Goal: Transaction & Acquisition: Book appointment/travel/reservation

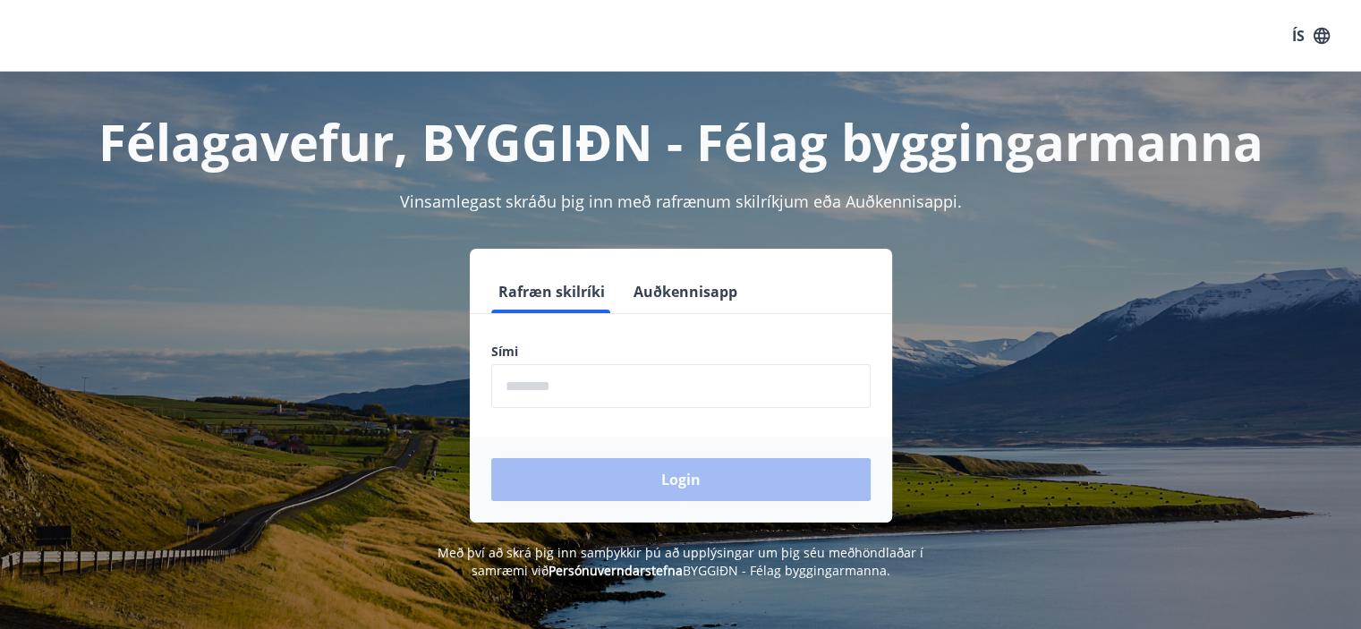
click at [595, 388] on input "phone" at bounding box center [680, 386] width 379 height 44
drag, startPoint x: 595, startPoint y: 388, endPoint x: 458, endPoint y: 389, distance: 136.9
click at [458, 389] on div "Rafræn skilríki Auðkennisapp Sími ​ Login" at bounding box center [681, 386] width 1246 height 274
click at [566, 385] on input "phone" at bounding box center [680, 386] width 379 height 44
type input "********"
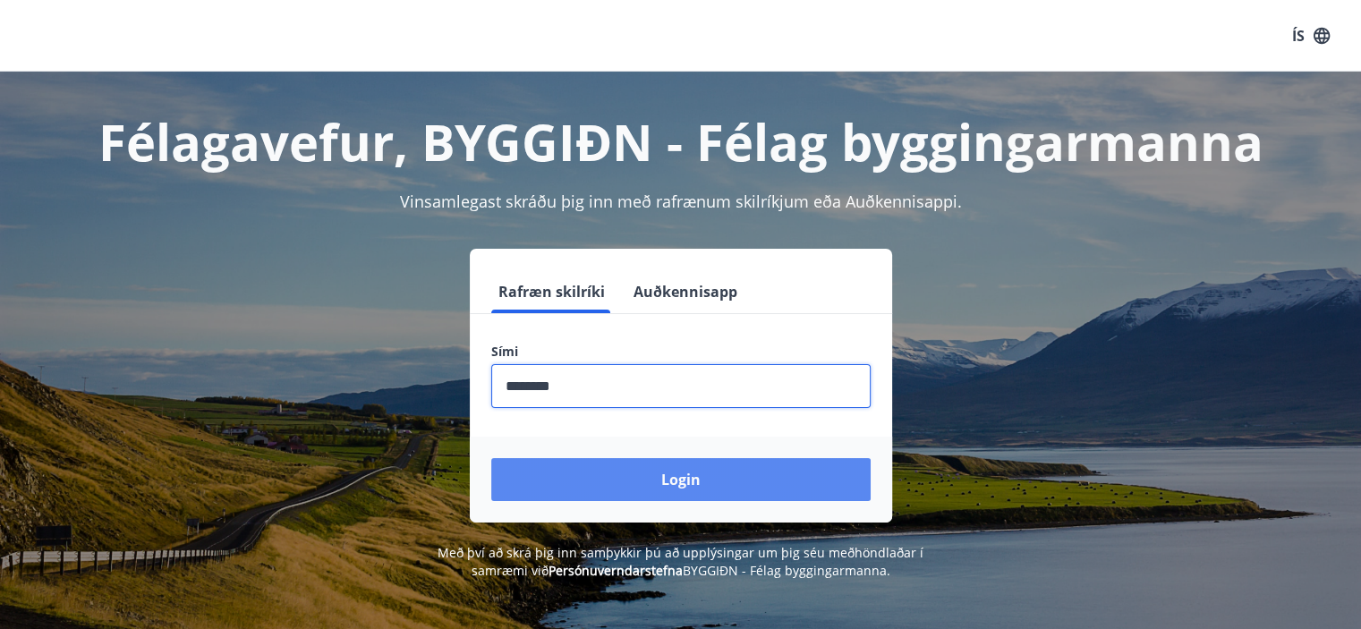
click at [626, 470] on button "Login" at bounding box center [680, 479] width 379 height 43
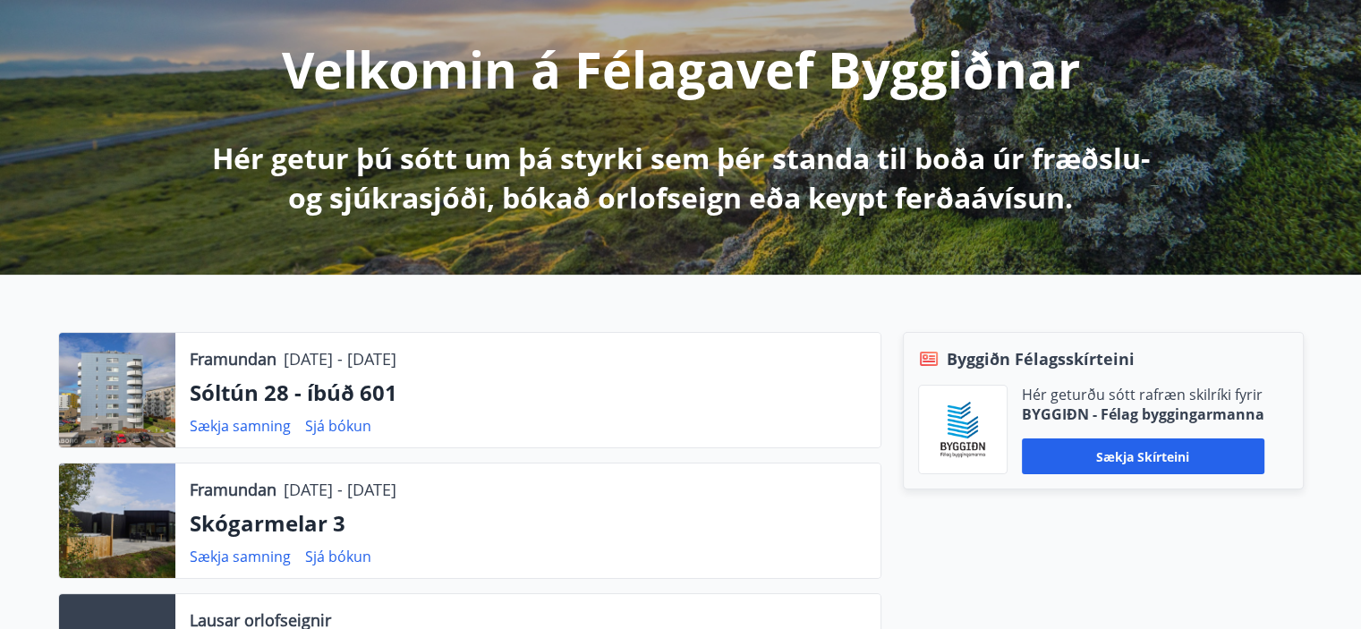
scroll to position [268, 0]
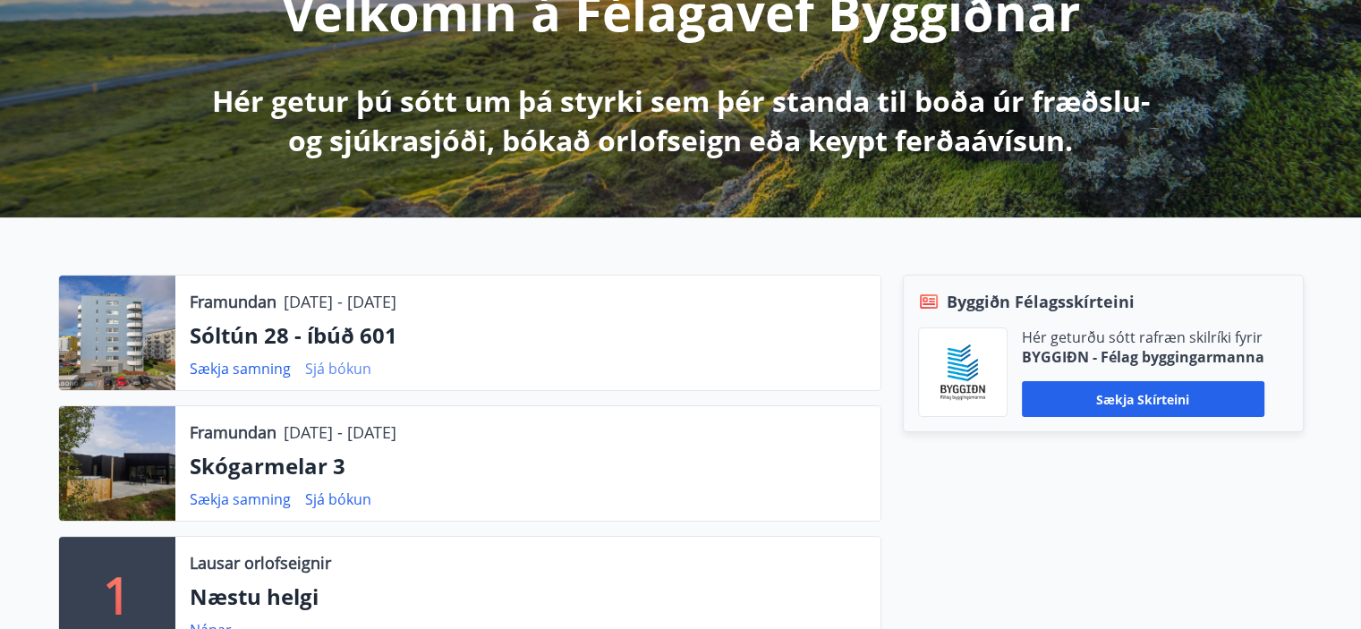
click at [326, 370] on link "Sjá bókun" at bounding box center [338, 369] width 66 height 20
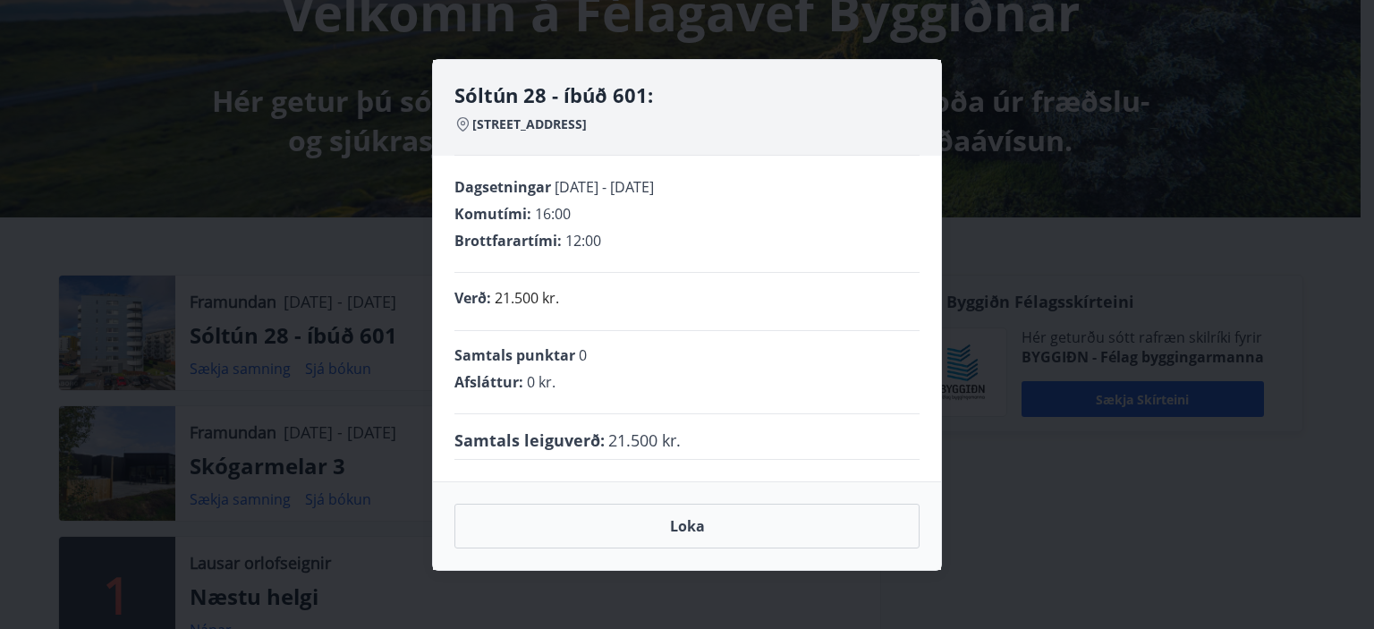
click at [293, 362] on div "Sóltún 28 - íbúð 601: [GEOGRAPHIC_DATA] 28, 105 Reykjavík Dagsetningar [DATE] -…" at bounding box center [687, 314] width 1374 height 629
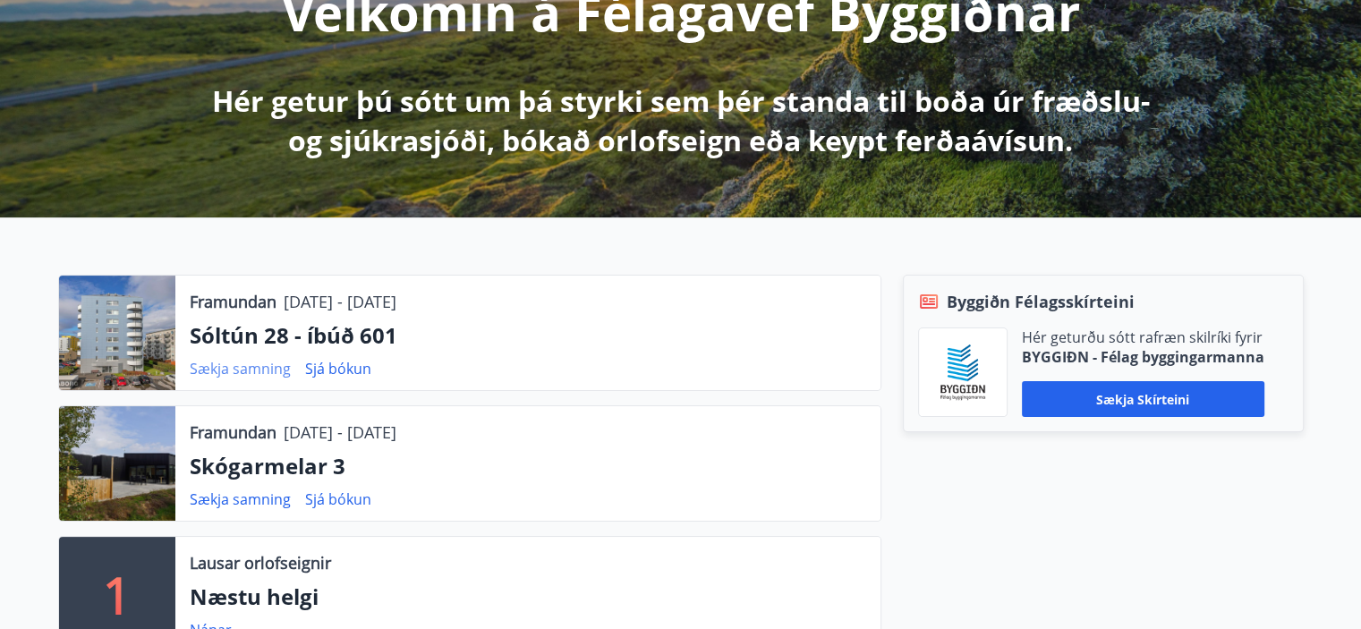
click at [270, 368] on link "Sækja samning" at bounding box center [240, 369] width 101 height 20
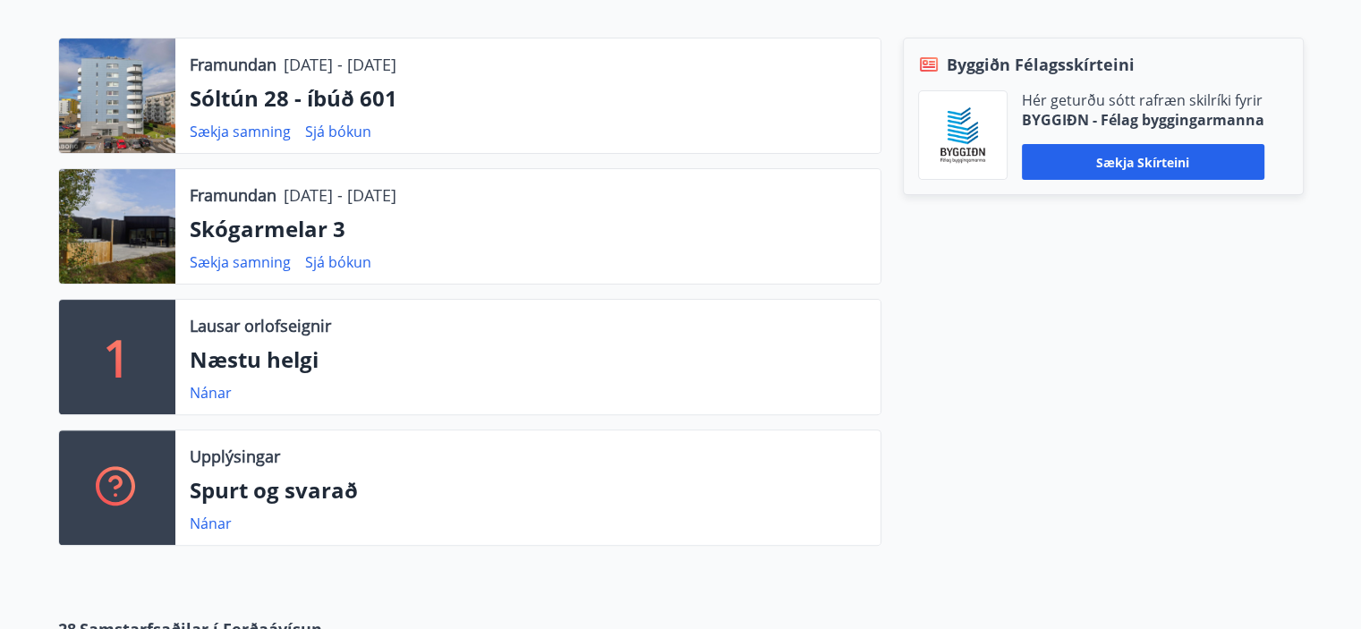
scroll to position [626, 0]
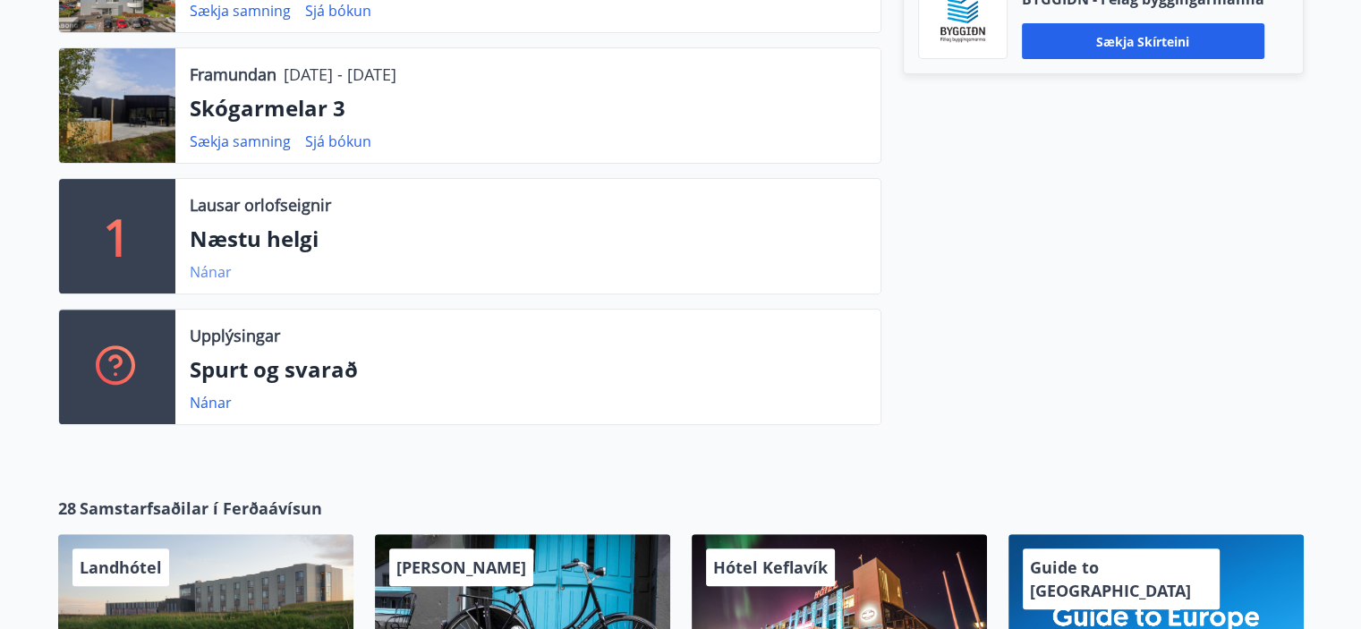
click at [208, 265] on link "Nánar" at bounding box center [211, 272] width 42 height 20
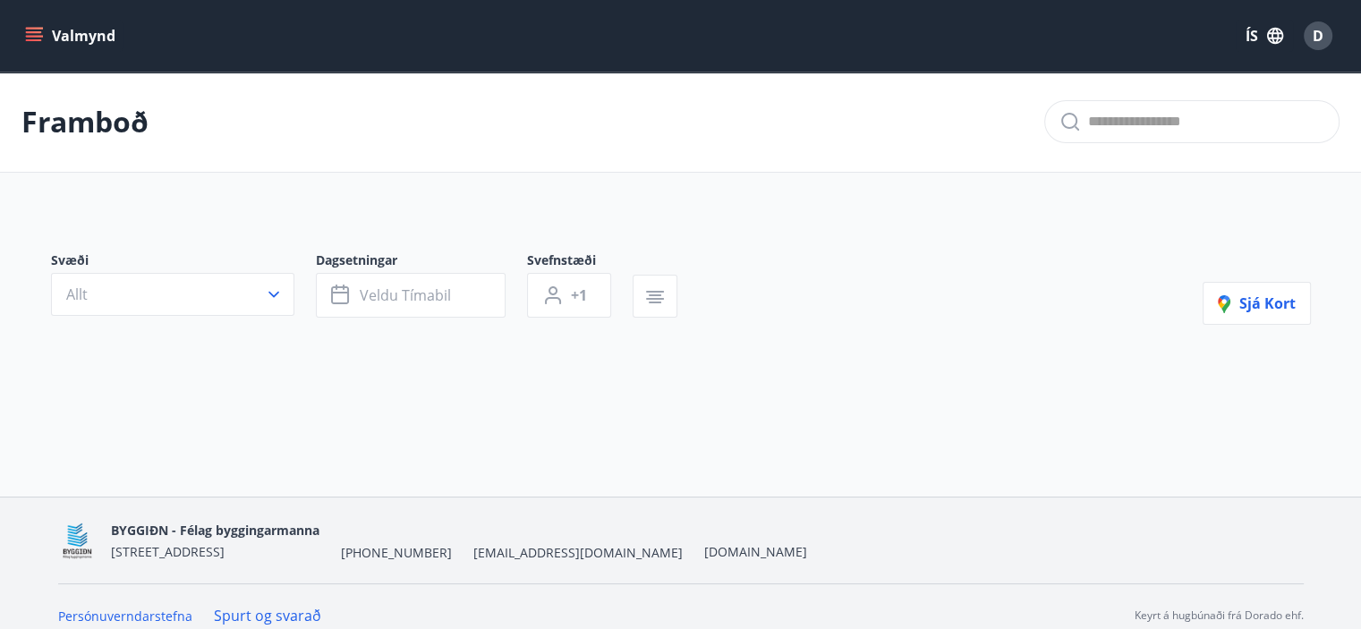
type input "*"
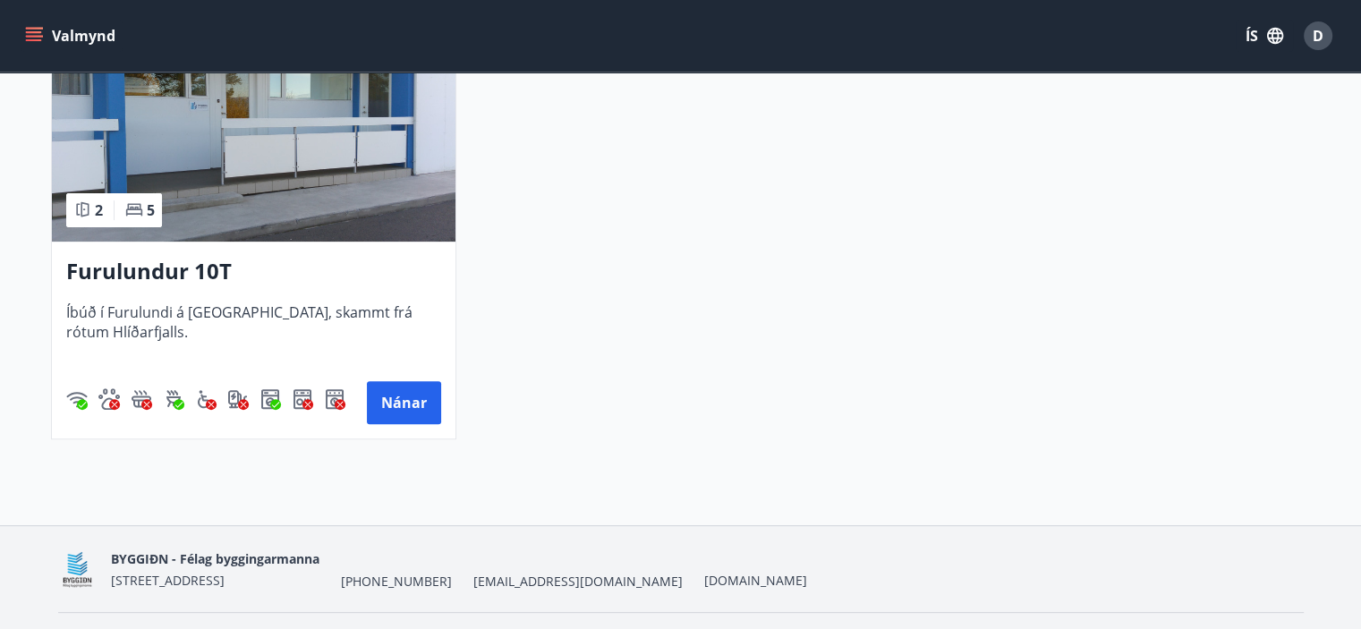
scroll to position [507, 0]
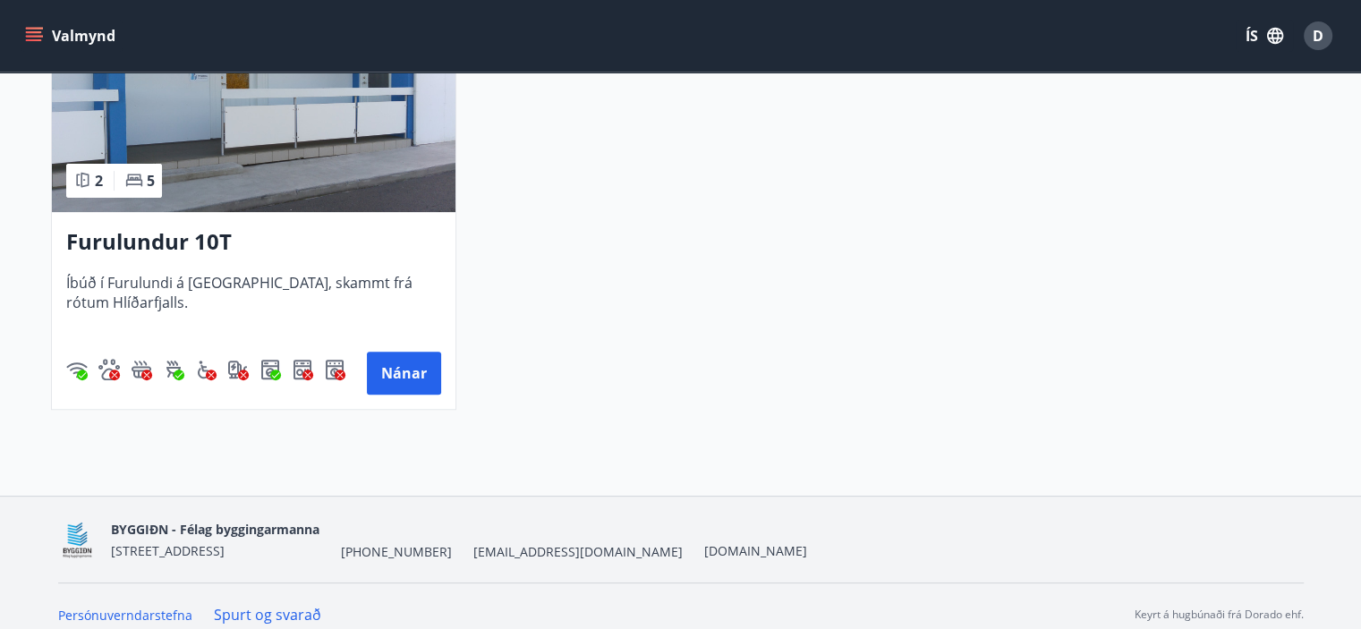
click at [208, 239] on h3 "Furulundur 10T" at bounding box center [253, 242] width 375 height 32
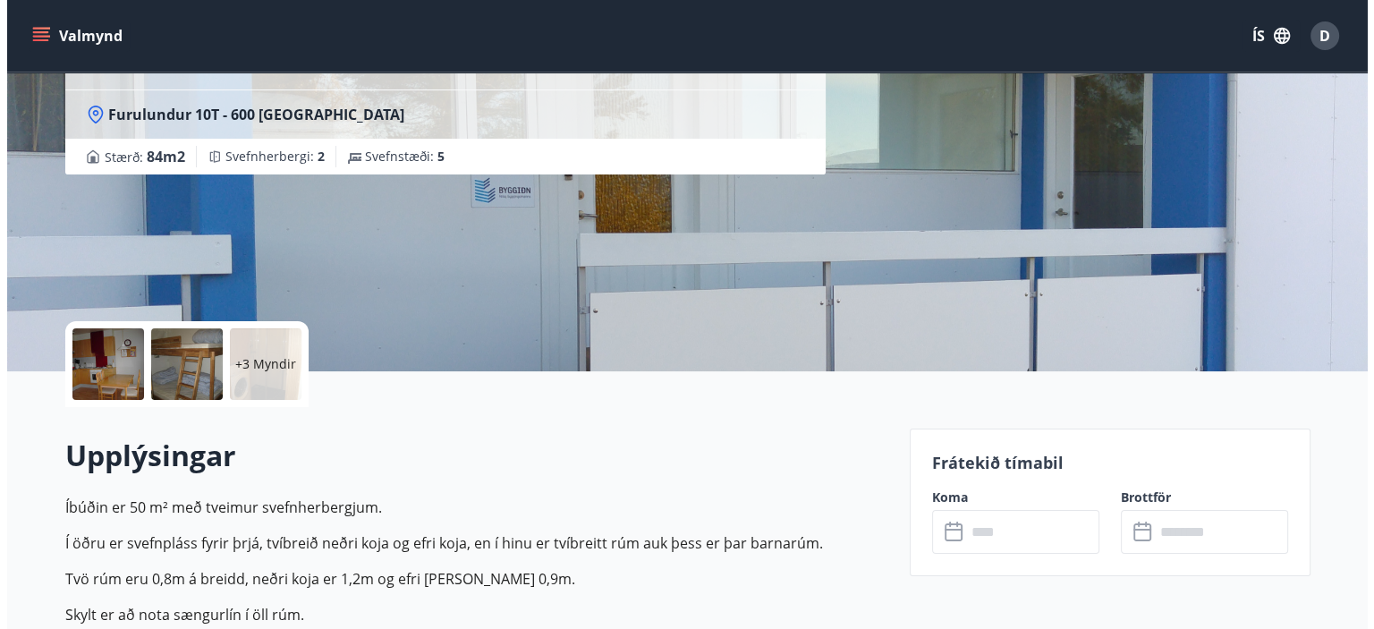
scroll to position [268, 0]
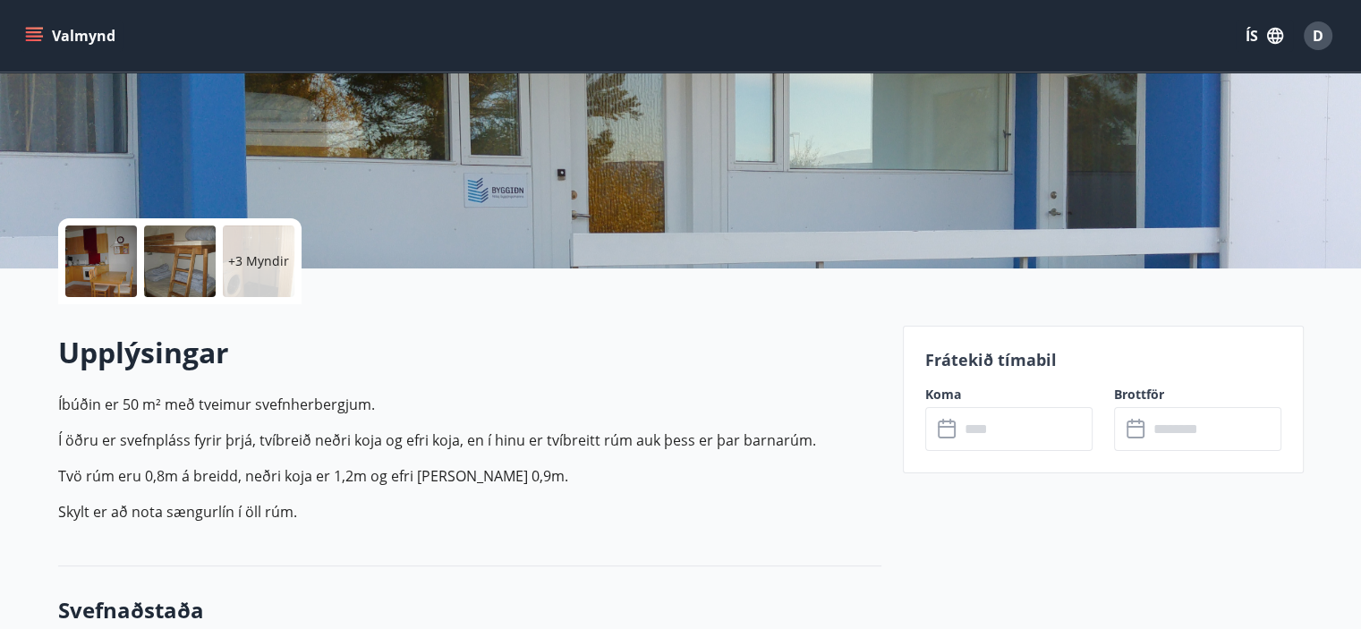
click at [116, 243] on div at bounding box center [101, 261] width 72 height 72
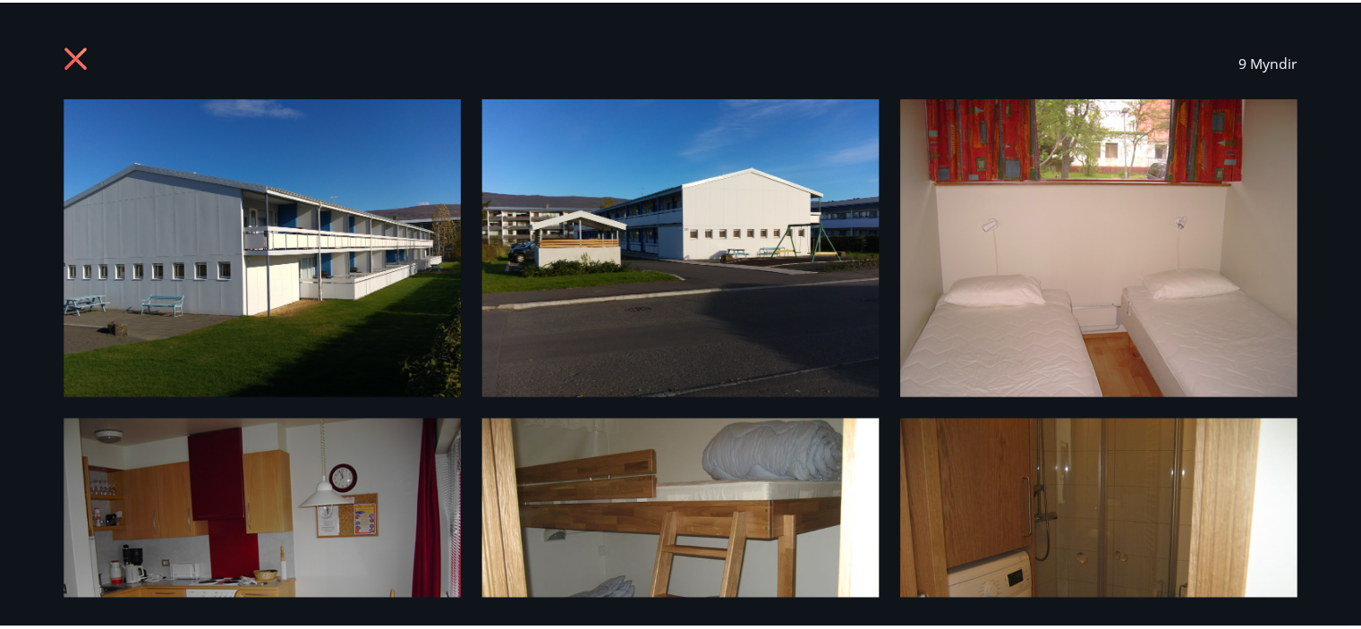
scroll to position [0, 0]
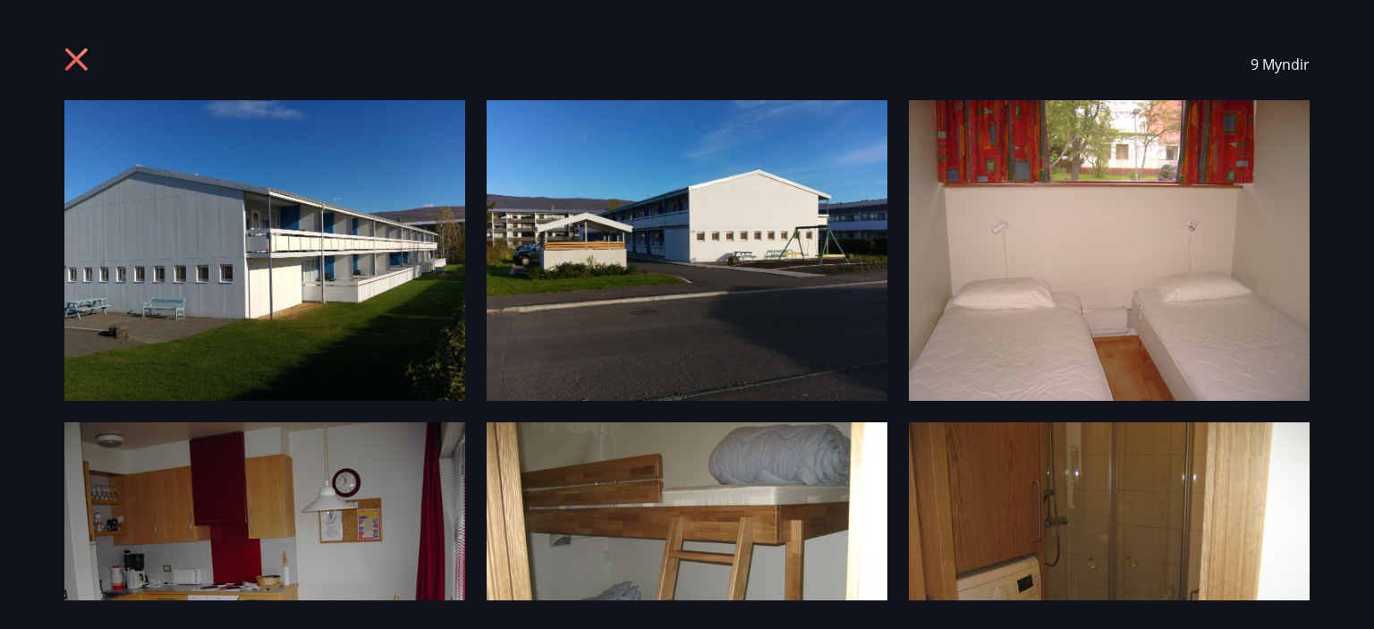
click at [87, 64] on icon at bounding box center [78, 61] width 29 height 29
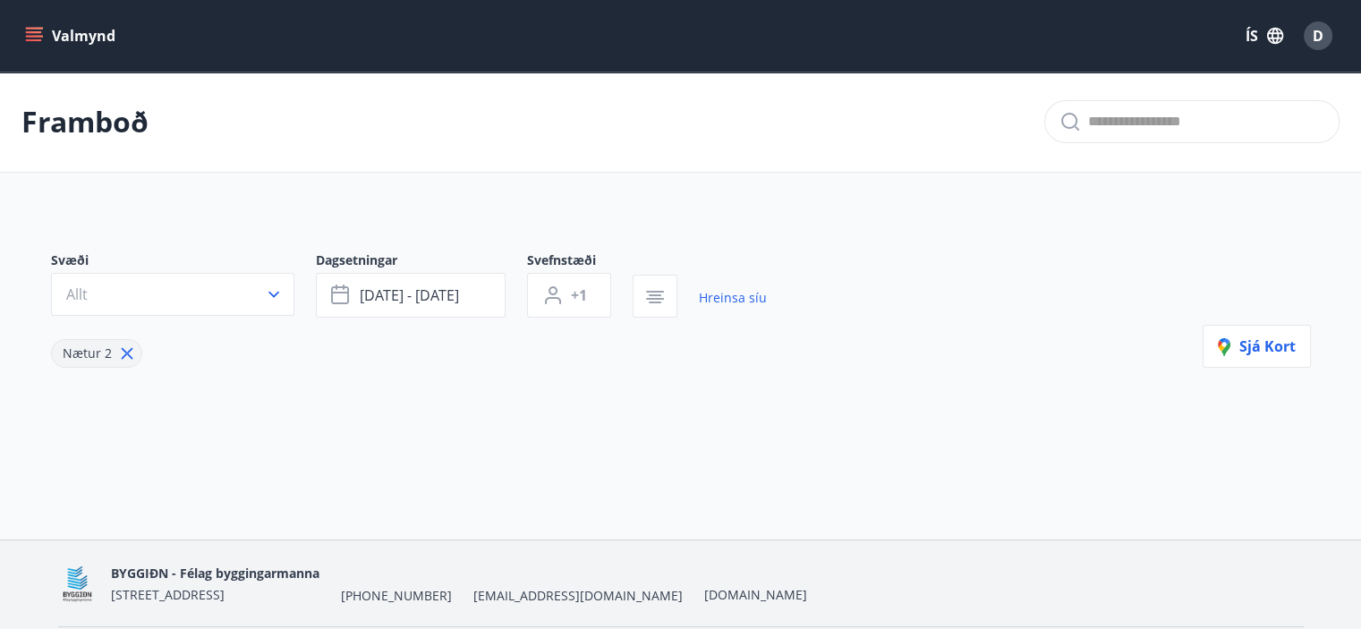
type input "*"
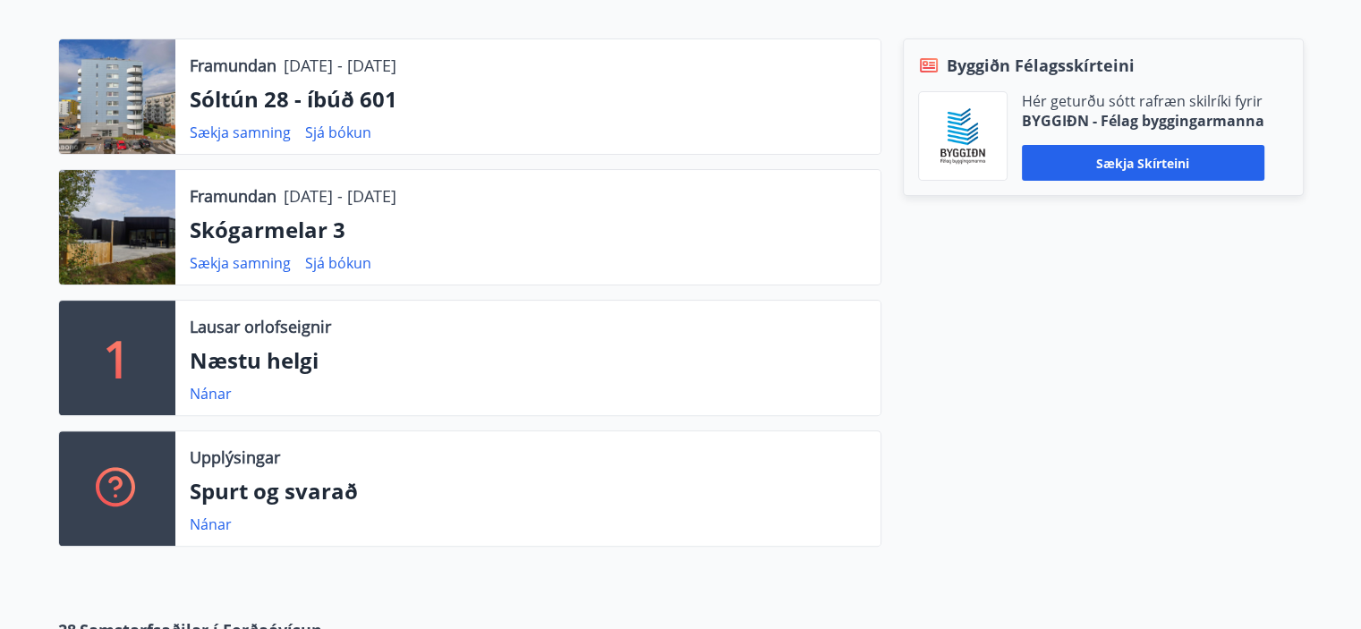
scroll to position [501, 0]
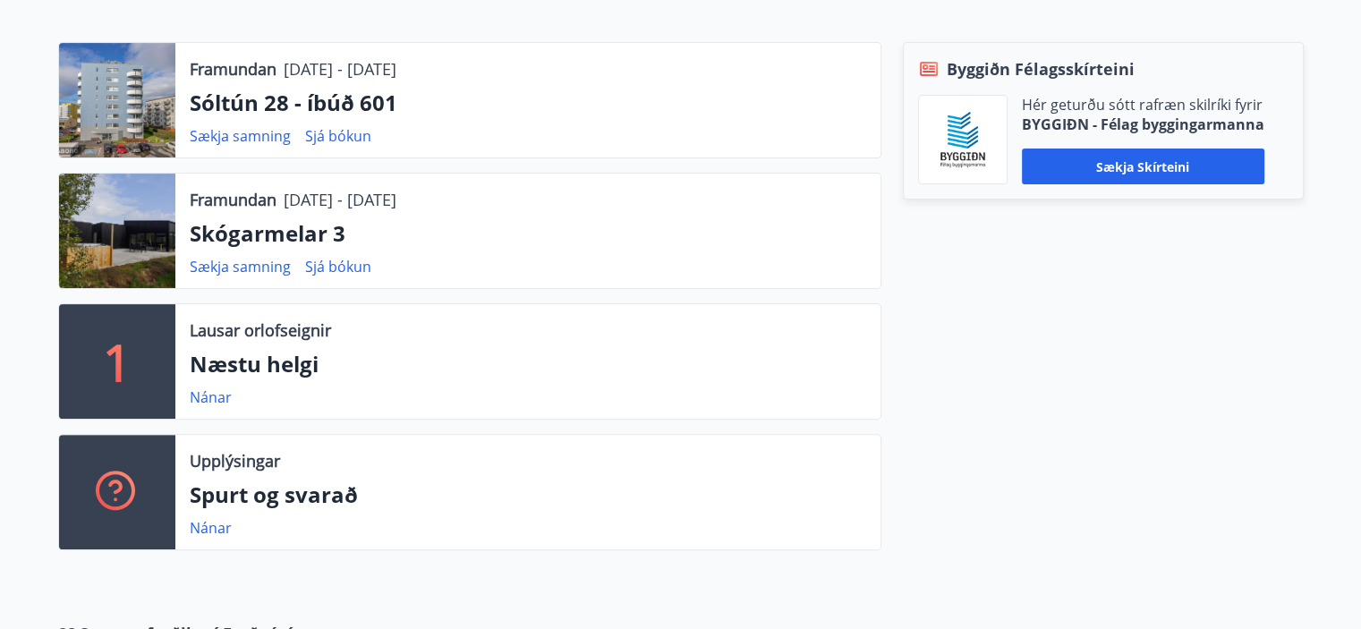
click at [169, 103] on div at bounding box center [117, 100] width 116 height 115
click at [143, 106] on div at bounding box center [117, 100] width 116 height 115
click at [260, 104] on p "Sóltún 28 - íbúð 601" at bounding box center [528, 103] width 676 height 30
click at [336, 99] on p "Sóltún 28 - íbúð 601" at bounding box center [528, 103] width 676 height 30
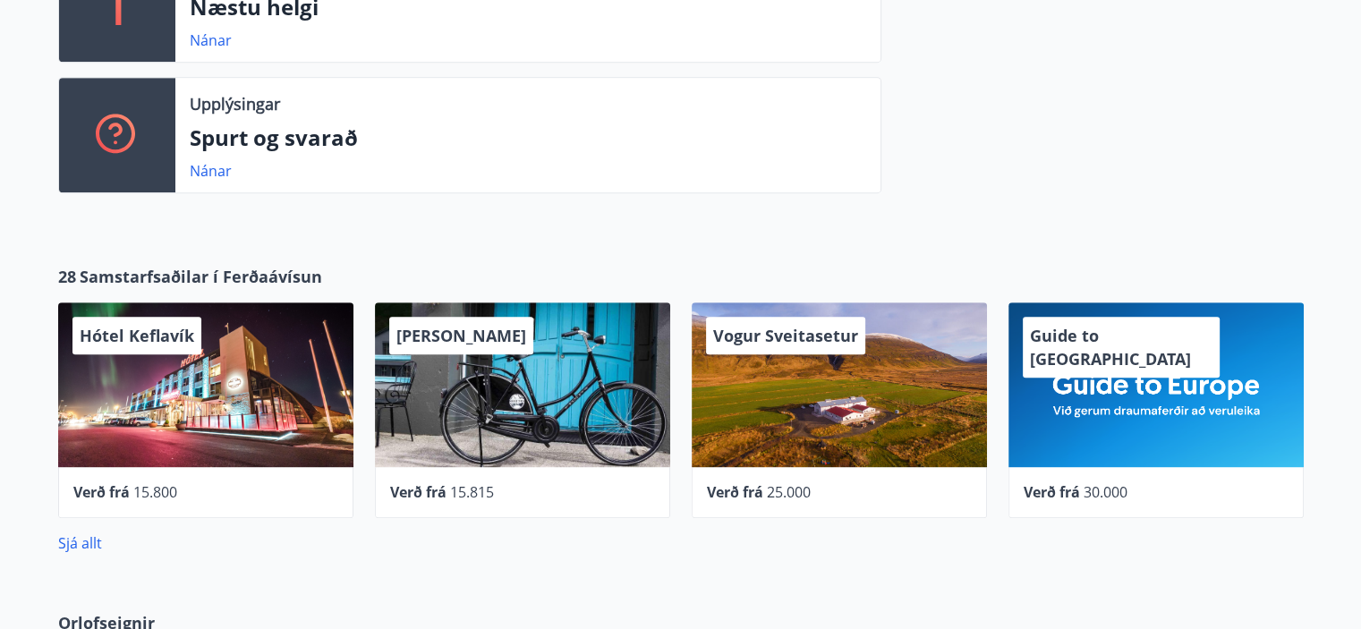
scroll to position [859, 0]
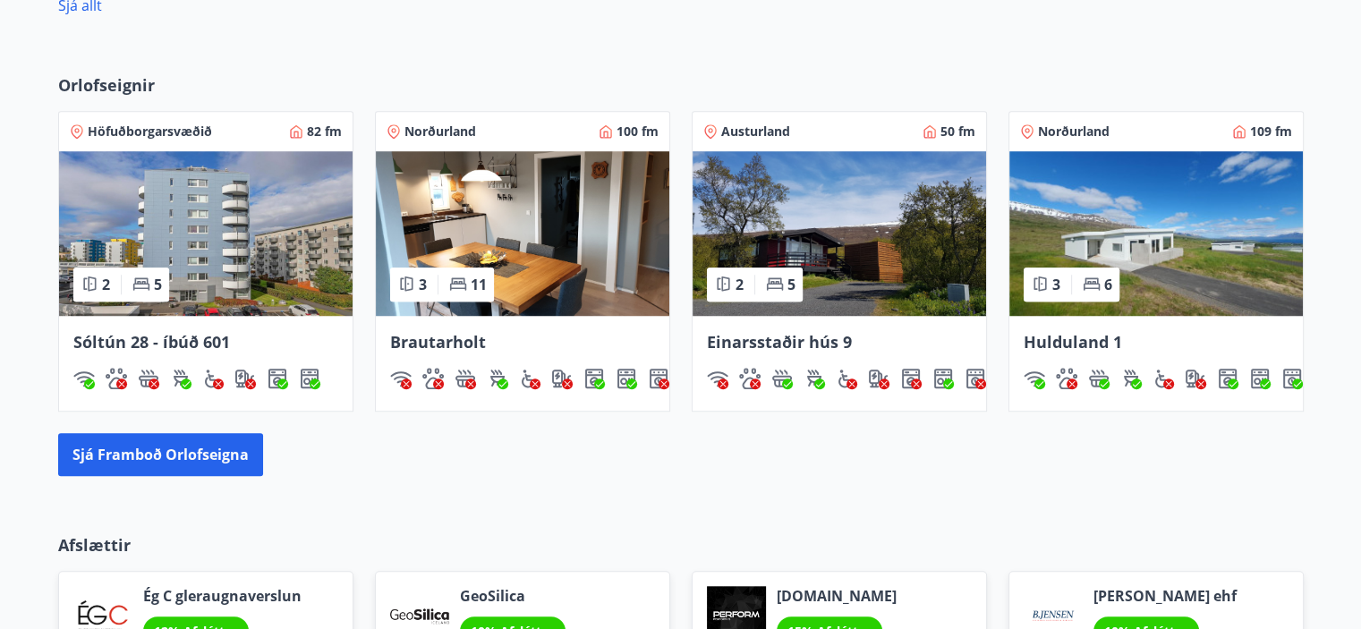
click at [319, 246] on img at bounding box center [205, 233] width 293 height 165
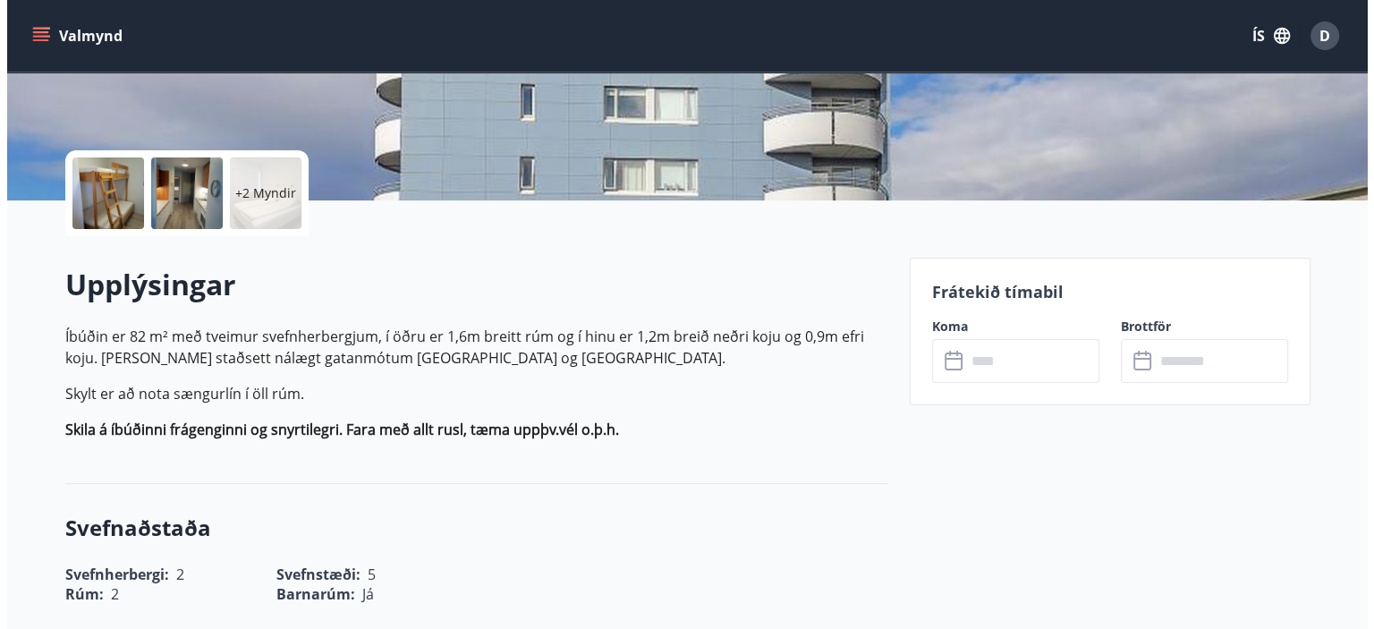
scroll to position [358, 0]
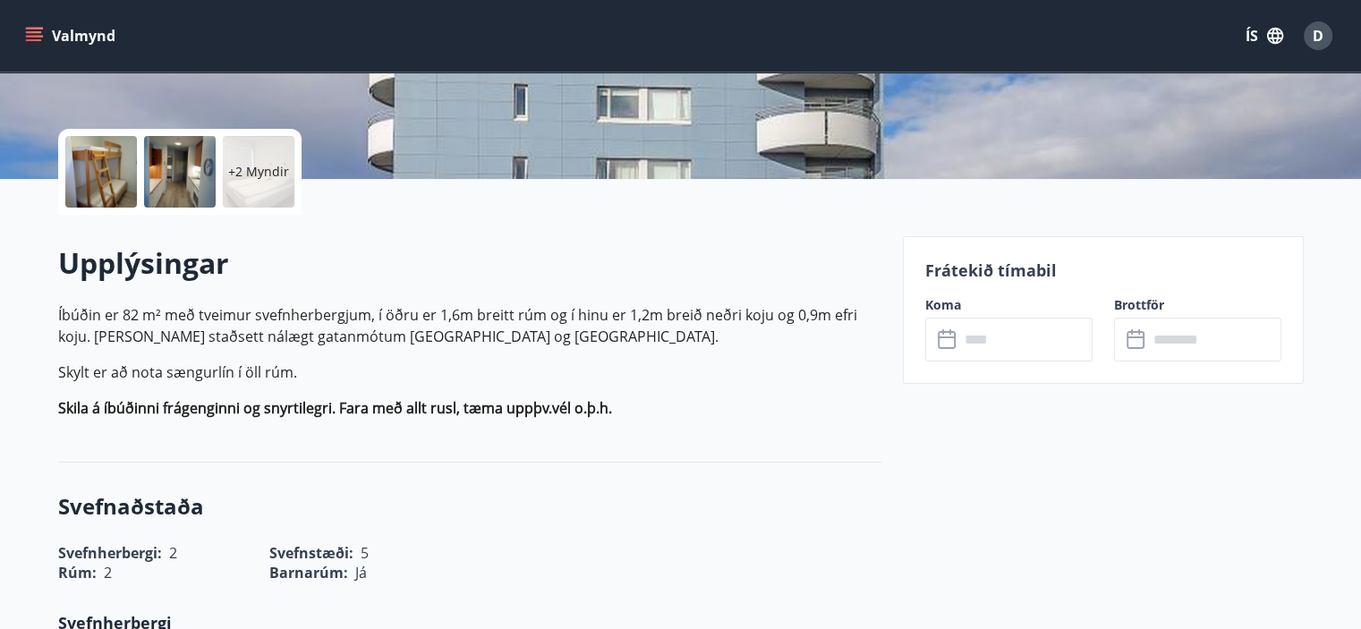
click at [243, 174] on p "+2 Myndir" at bounding box center [258, 172] width 61 height 18
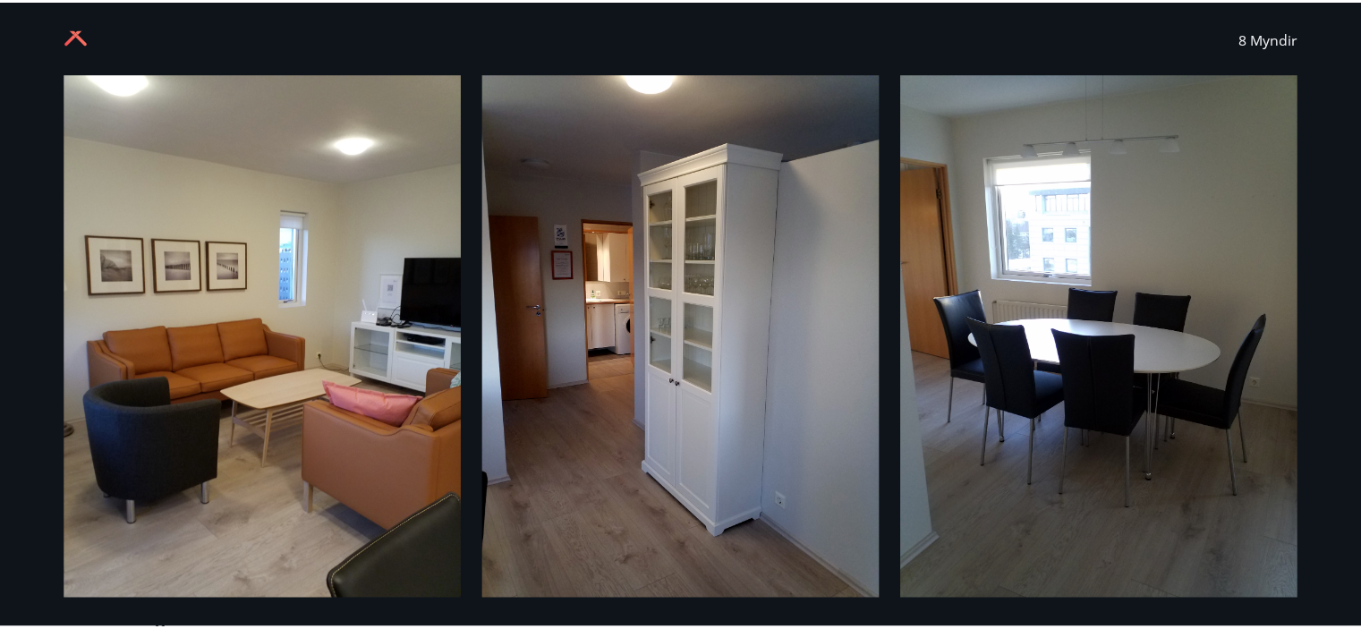
scroll to position [0, 0]
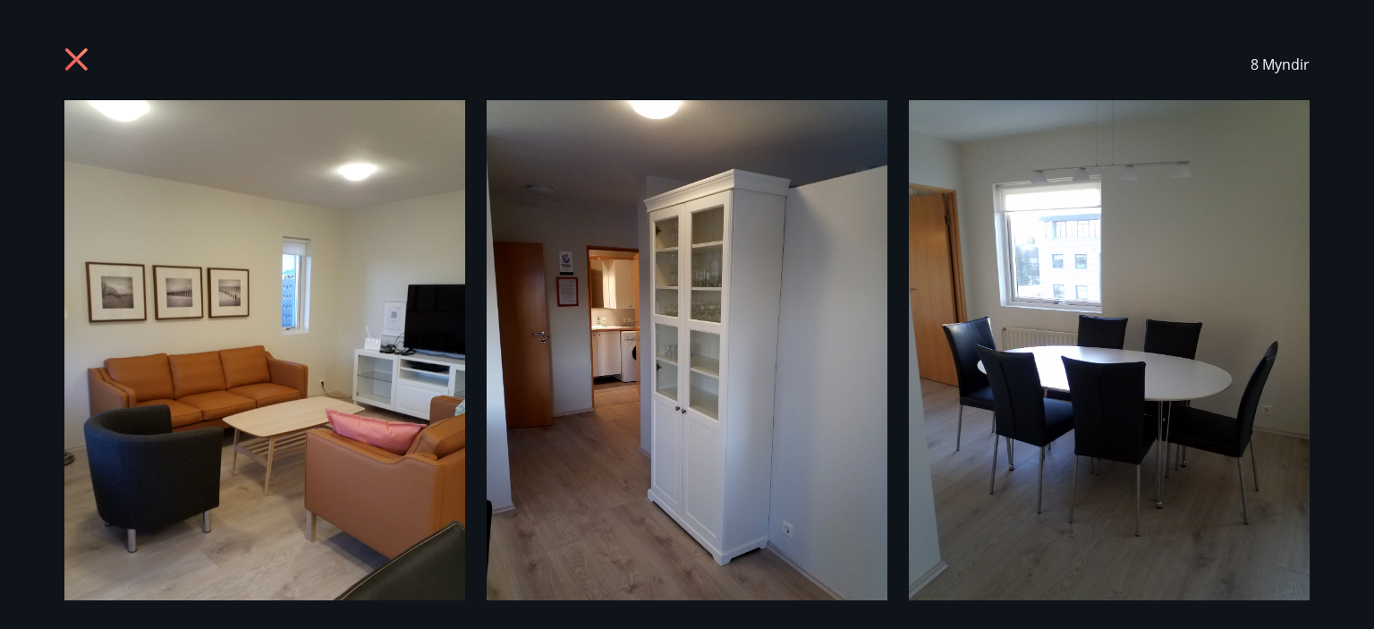
click at [70, 51] on icon at bounding box center [76, 59] width 22 height 22
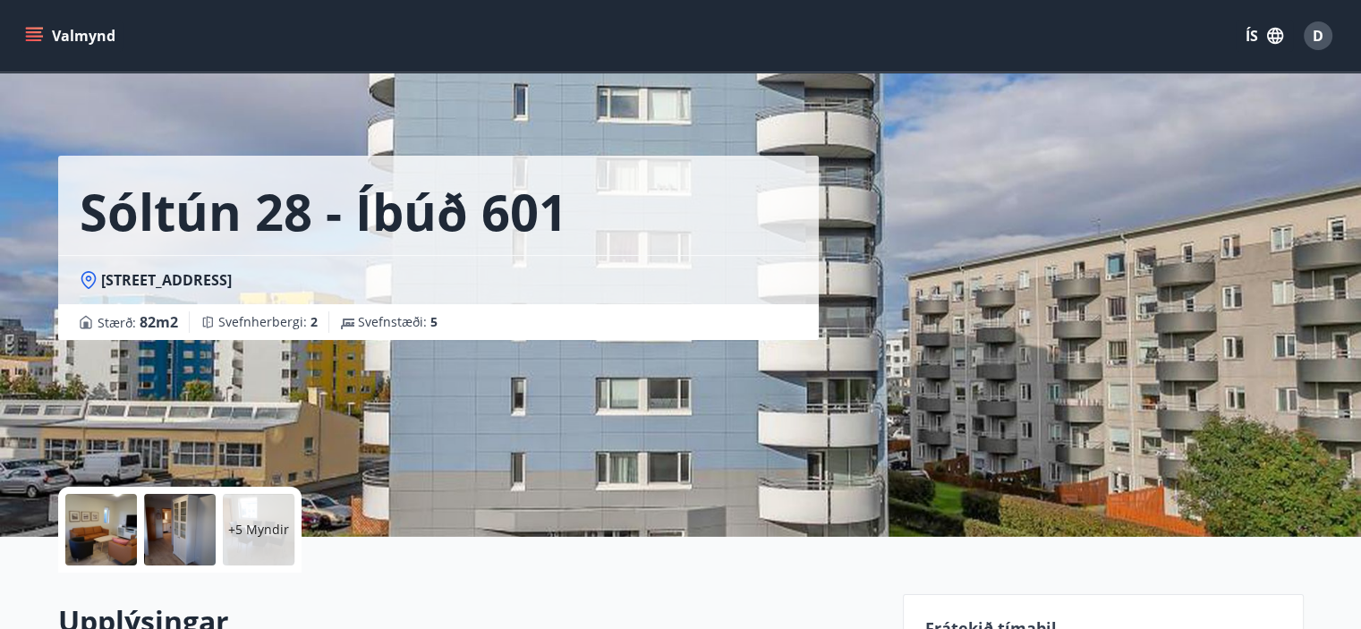
click at [43, 36] on button "Valmynd" at bounding box center [71, 36] width 101 height 32
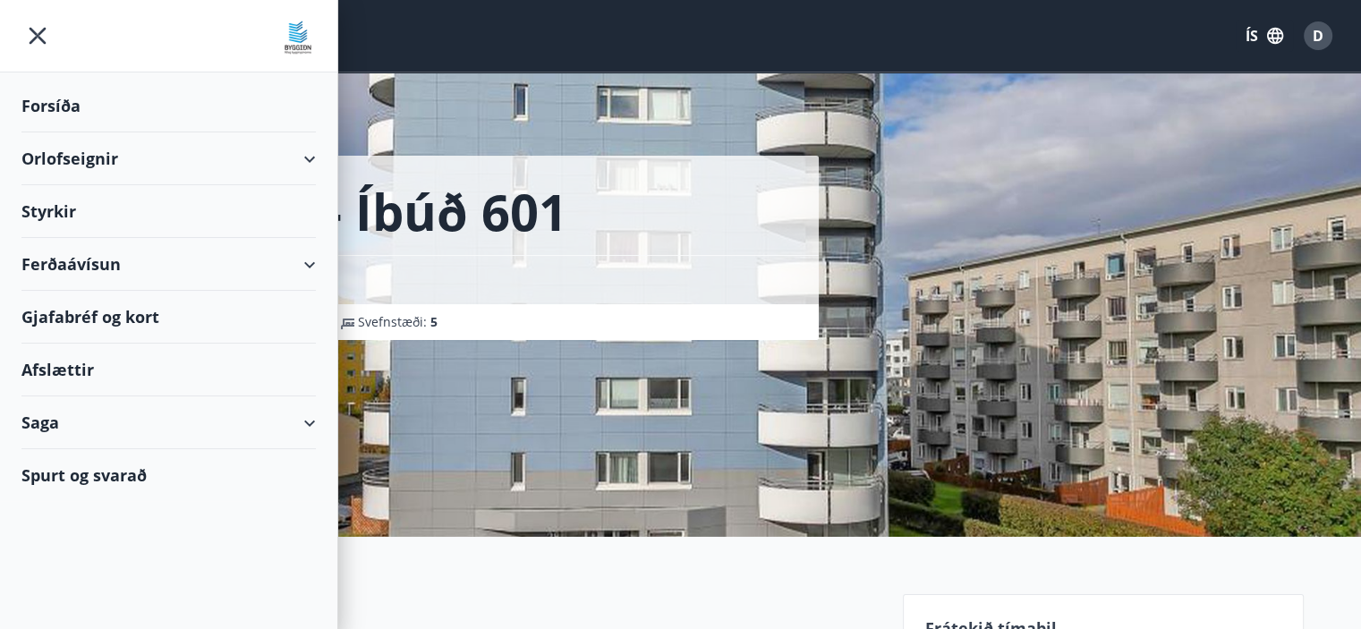
click at [43, 36] on icon "menu" at bounding box center [37, 36] width 32 height 32
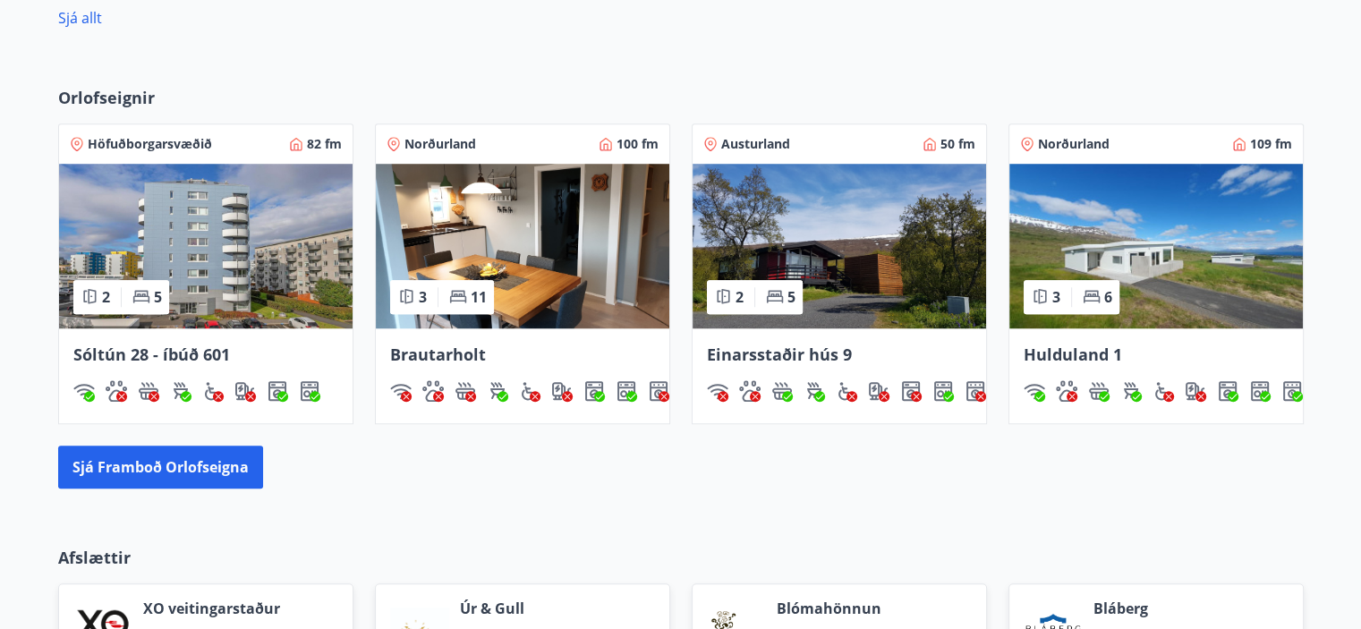
scroll to position [1450, 0]
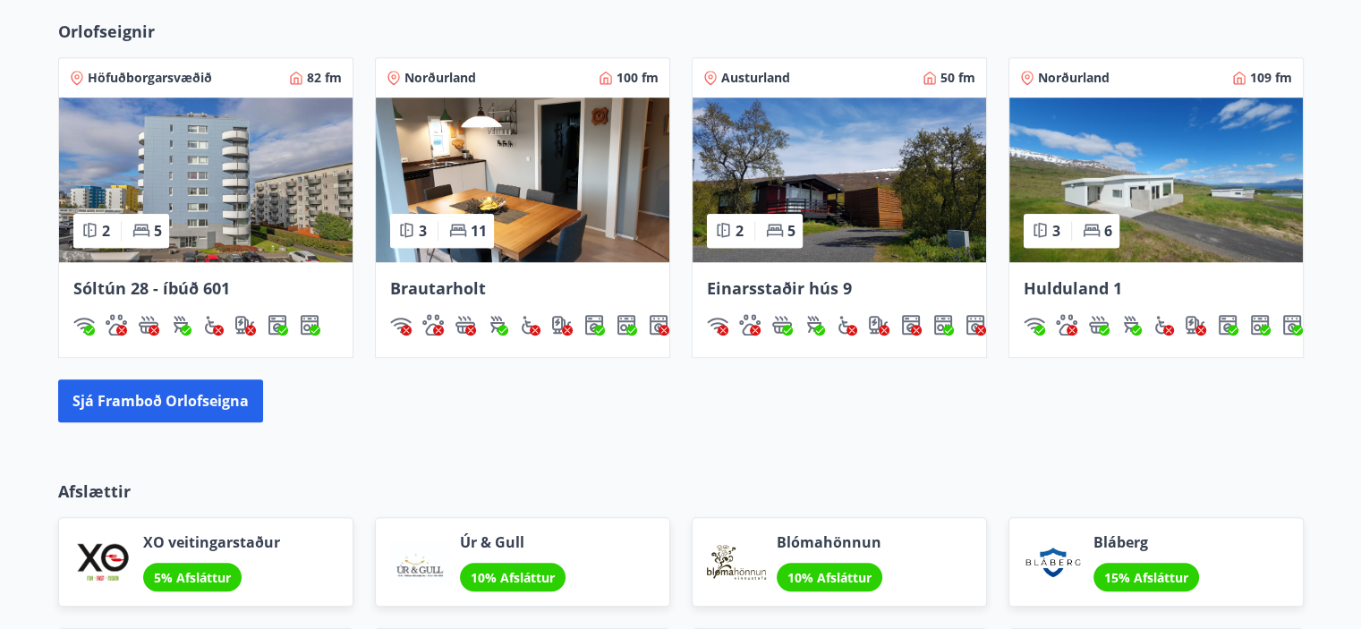
click at [763, 160] on img at bounding box center [839, 180] width 293 height 165
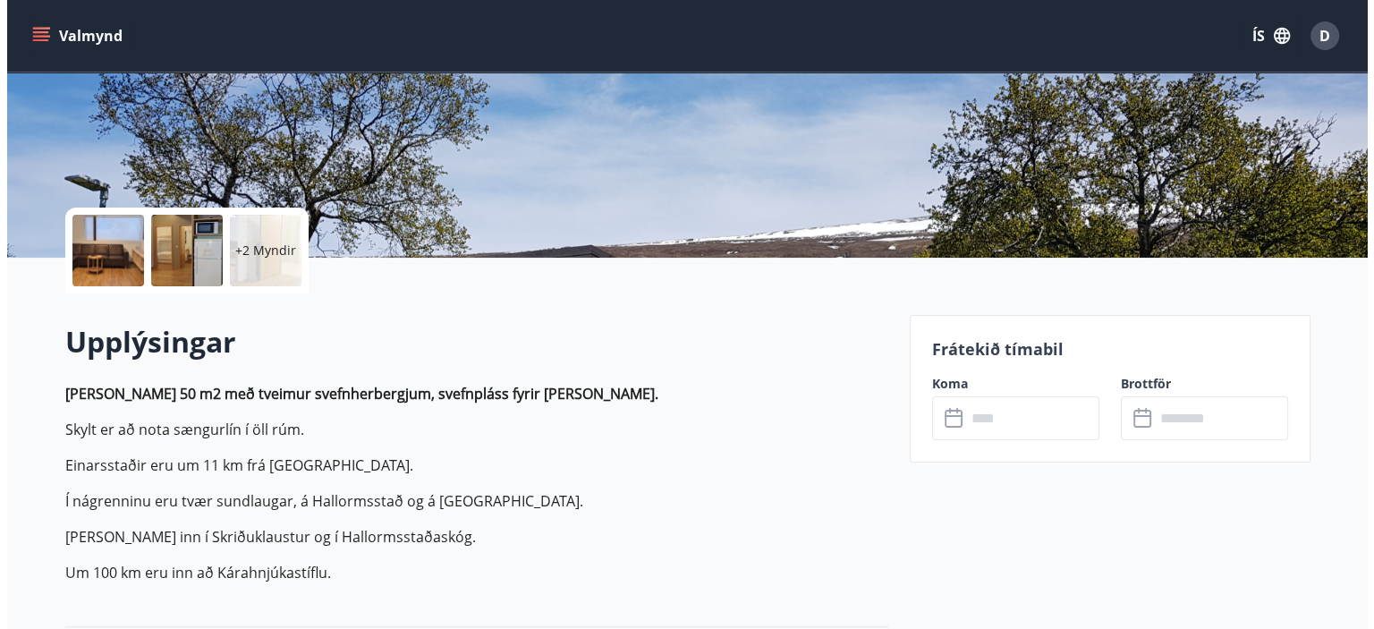
scroll to position [358, 0]
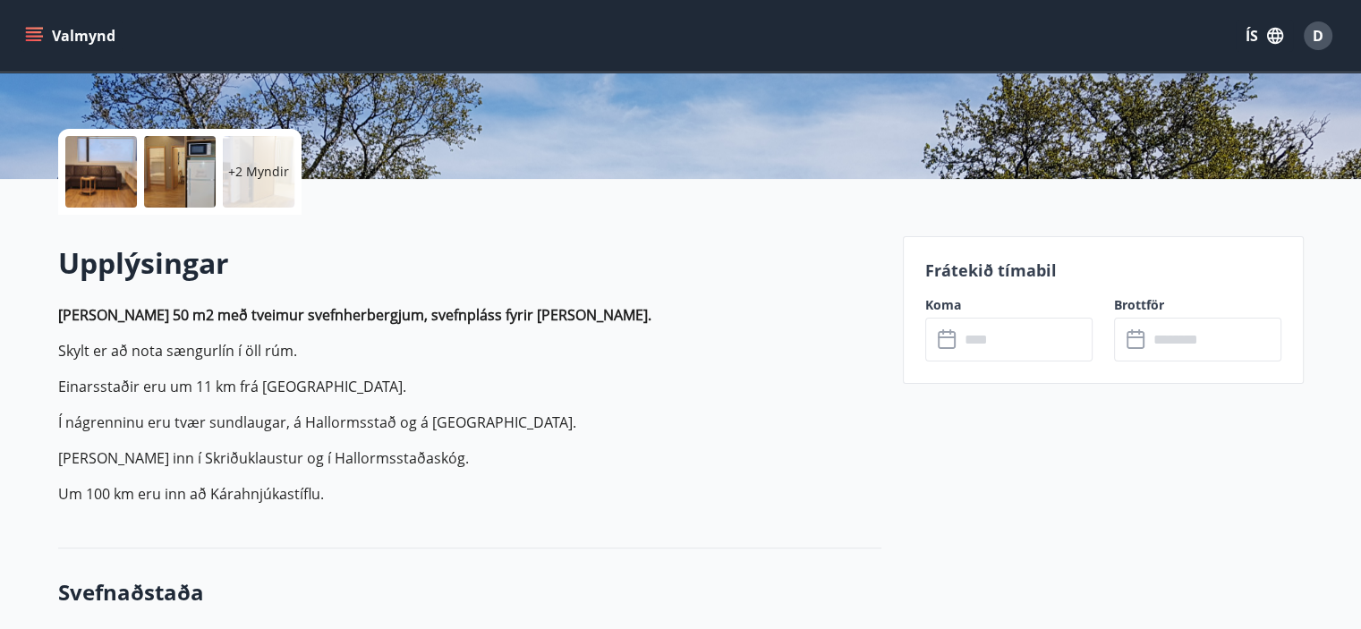
click at [249, 170] on p "+2 Myndir" at bounding box center [258, 172] width 61 height 18
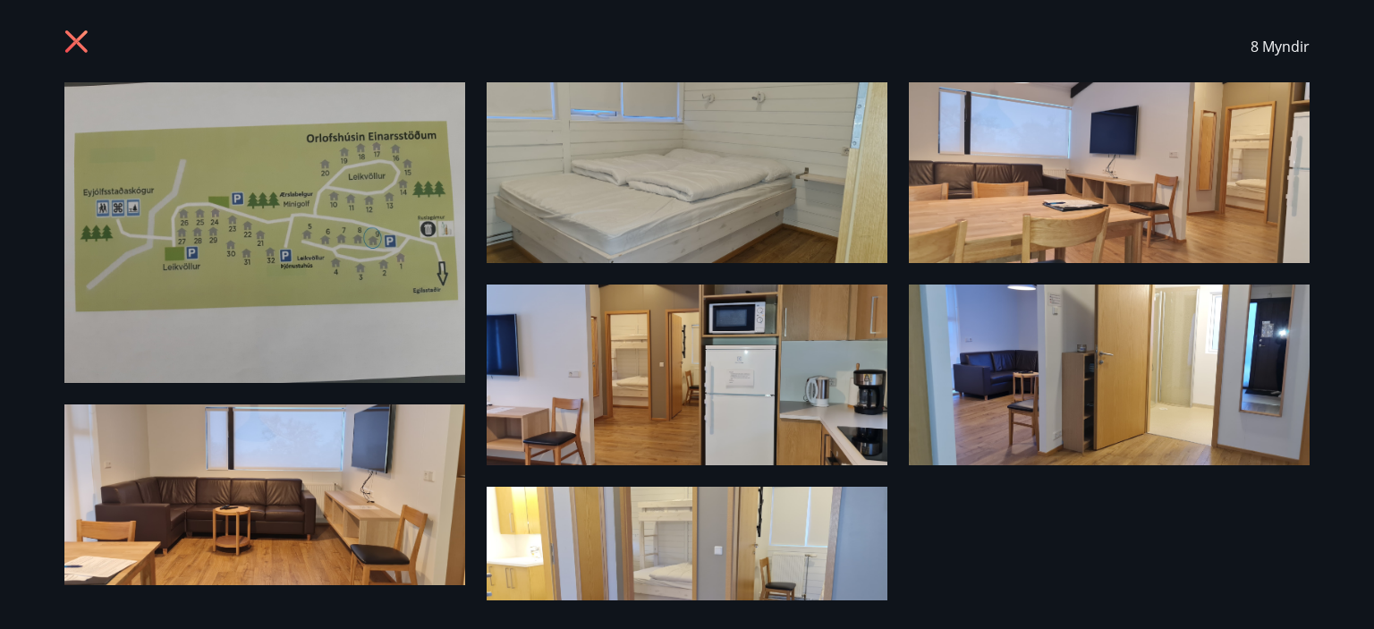
scroll to position [0, 0]
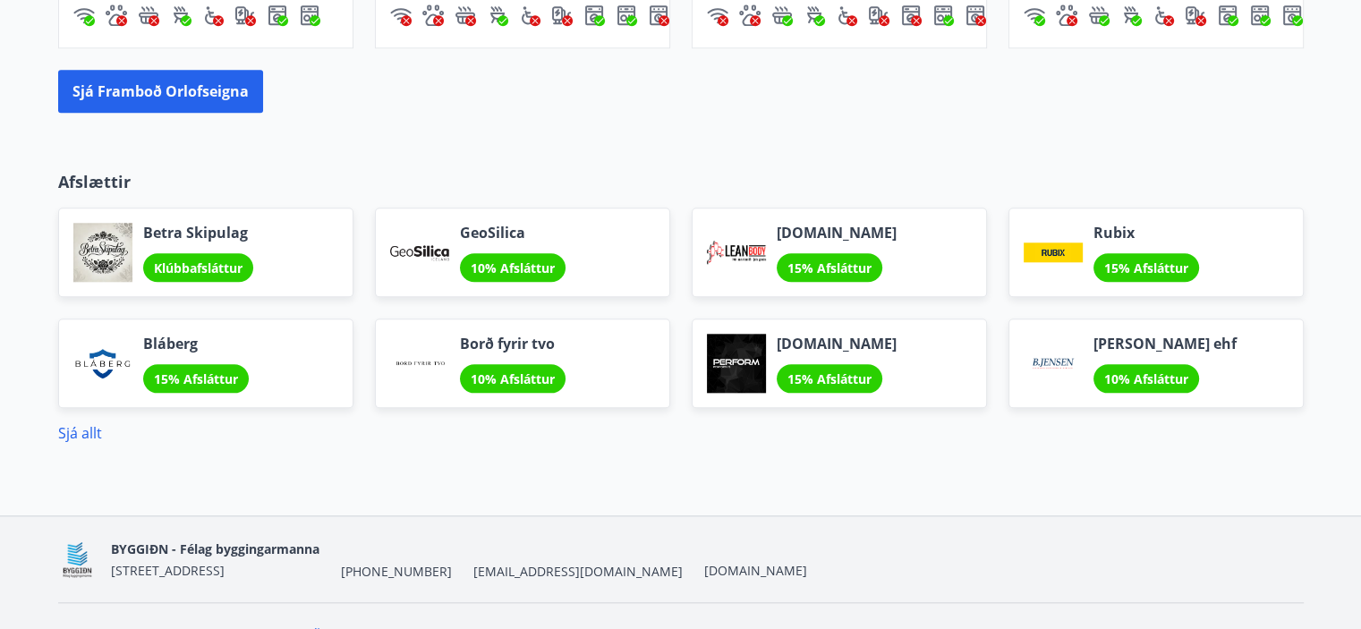
scroll to position [1793, 0]
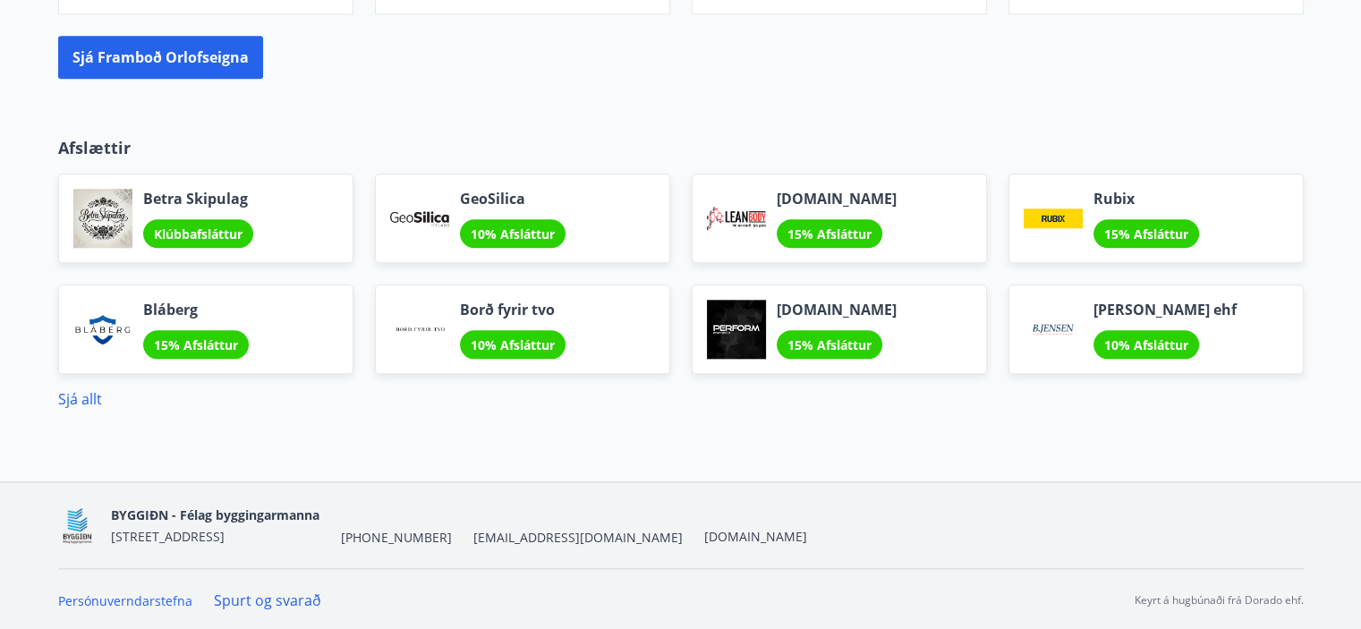
click at [74, 388] on div "Sjá allt" at bounding box center [681, 398] width 1246 height 21
click at [75, 391] on link "Sjá allt" at bounding box center [80, 399] width 44 height 20
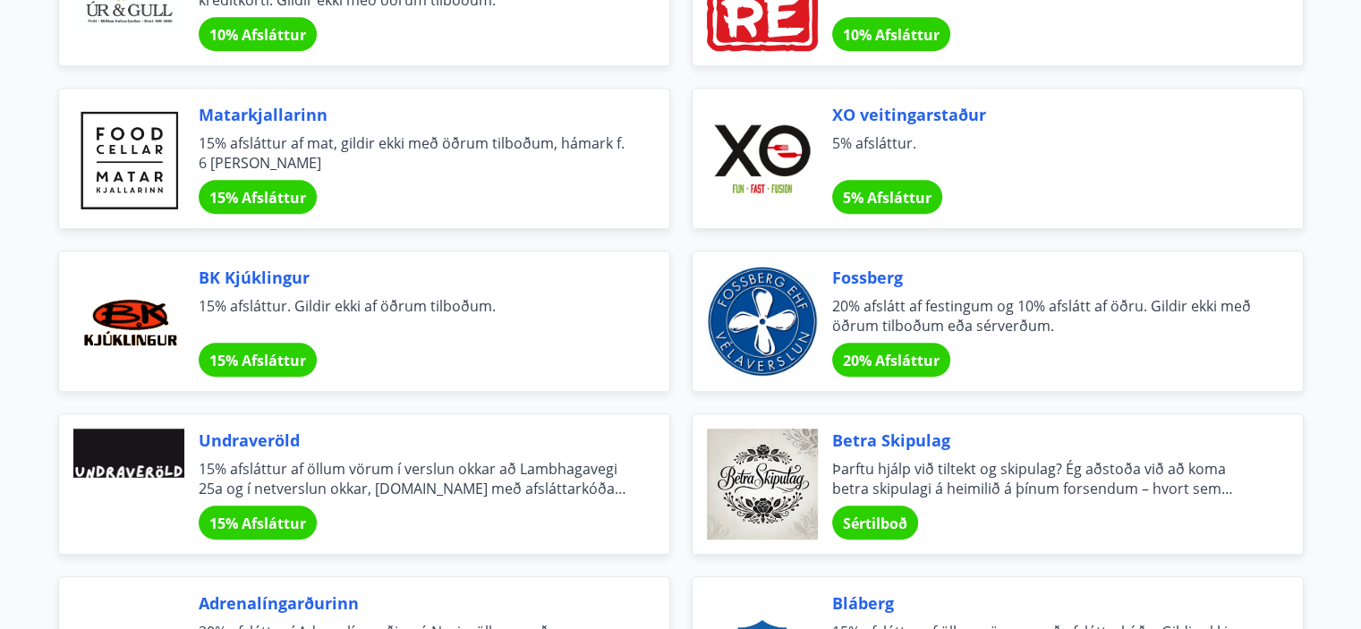
scroll to position [1700, 0]
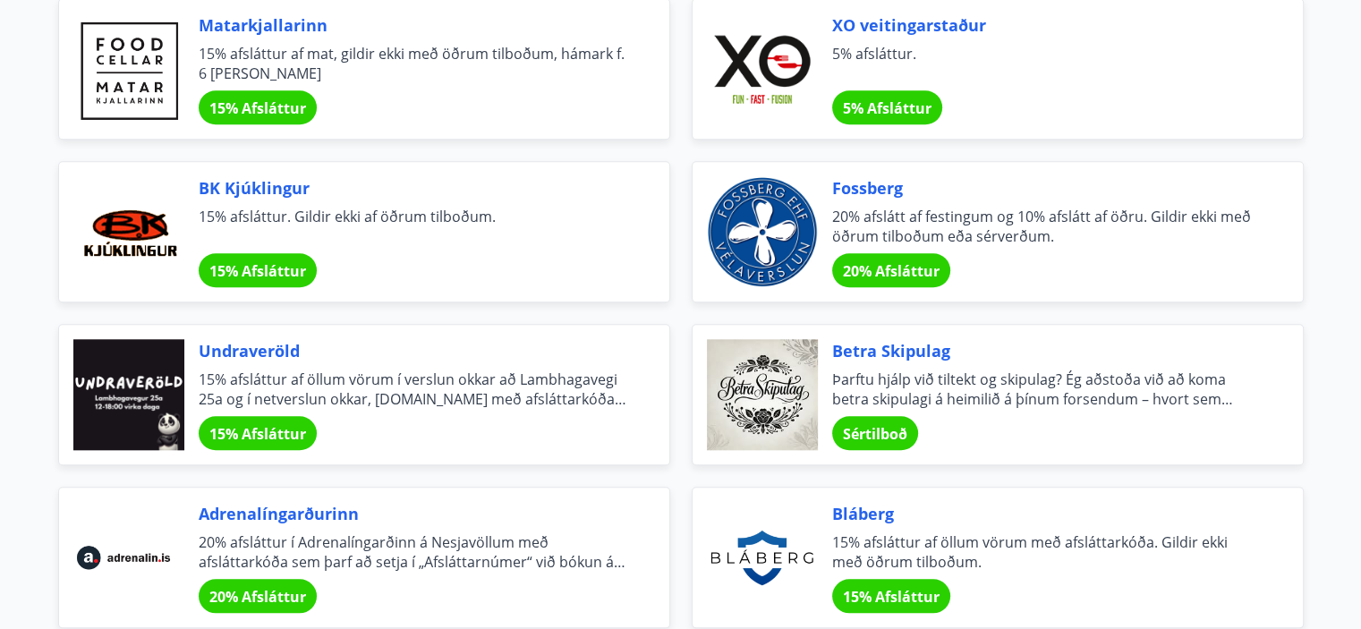
click at [268, 344] on span "Undraveröld" at bounding box center [413, 350] width 428 height 23
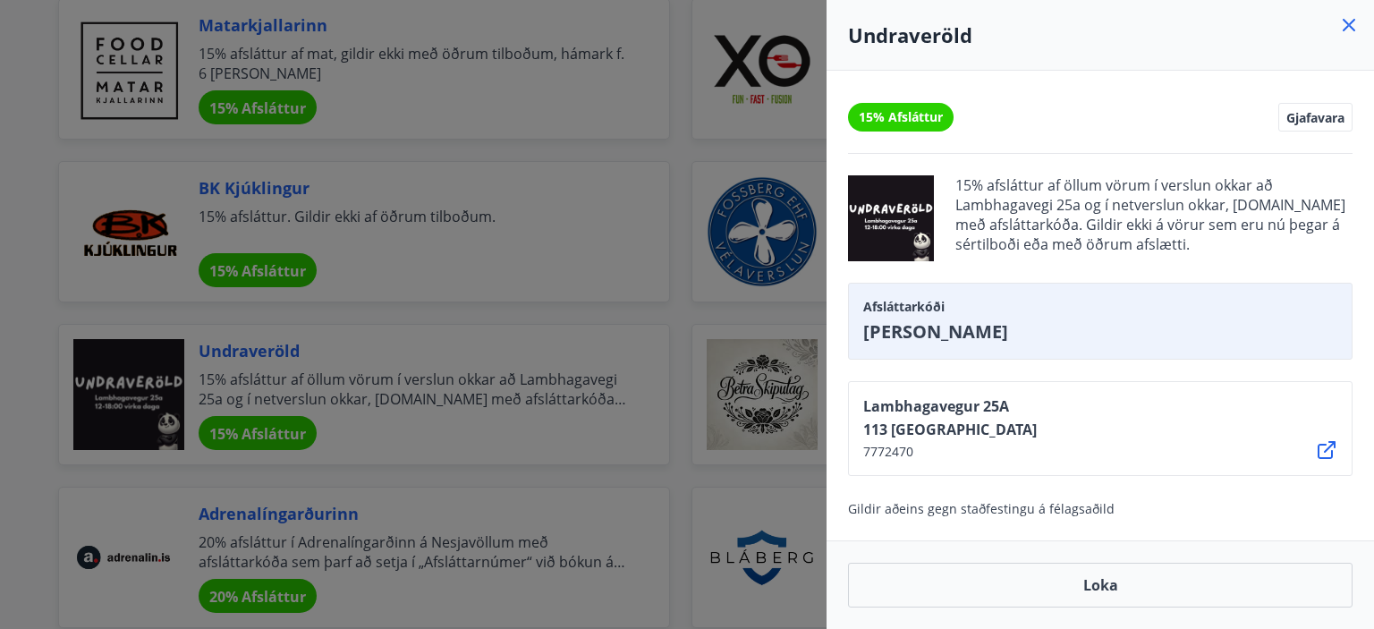
drag, startPoint x: 703, startPoint y: 296, endPoint x: 667, endPoint y: 323, distance: 45.5
click at [702, 297] on div at bounding box center [687, 314] width 1374 height 629
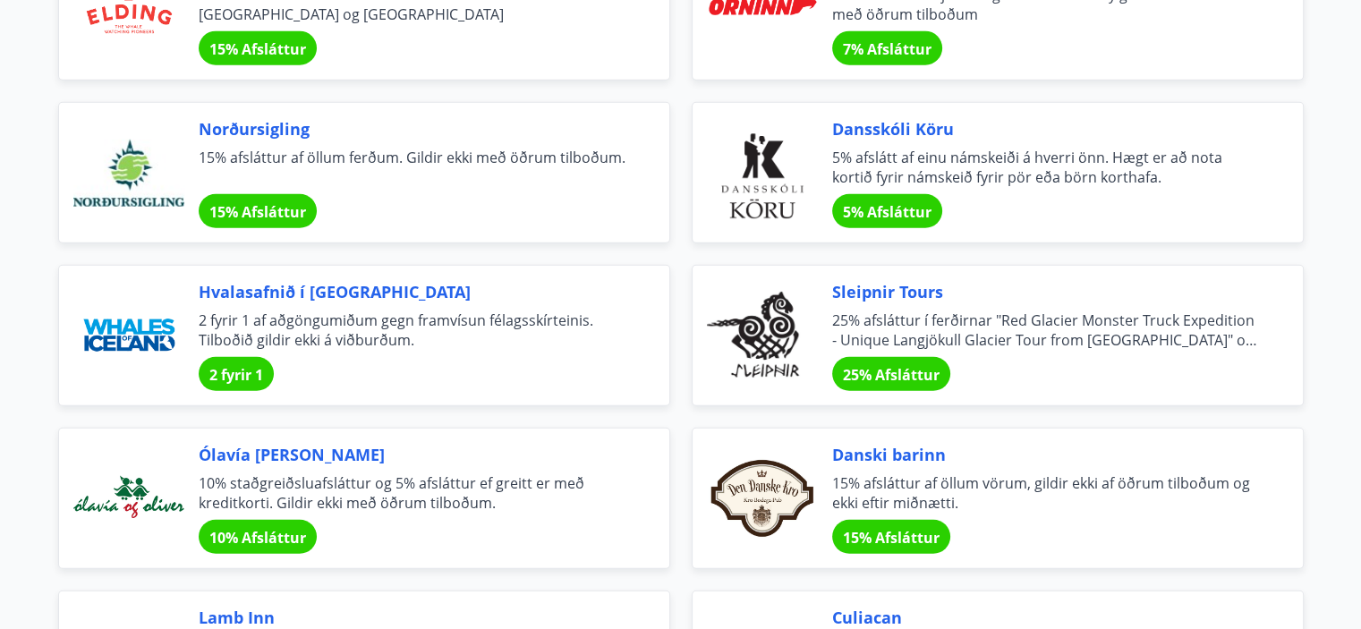
scroll to position [4368, 0]
